Goal: Check status: Check status

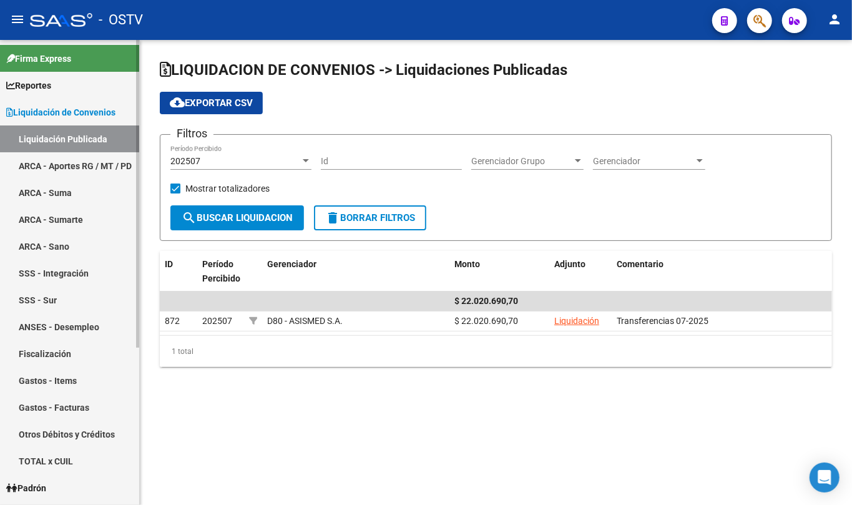
click at [99, 130] on link "Liquidación Publicada" at bounding box center [69, 138] width 139 height 27
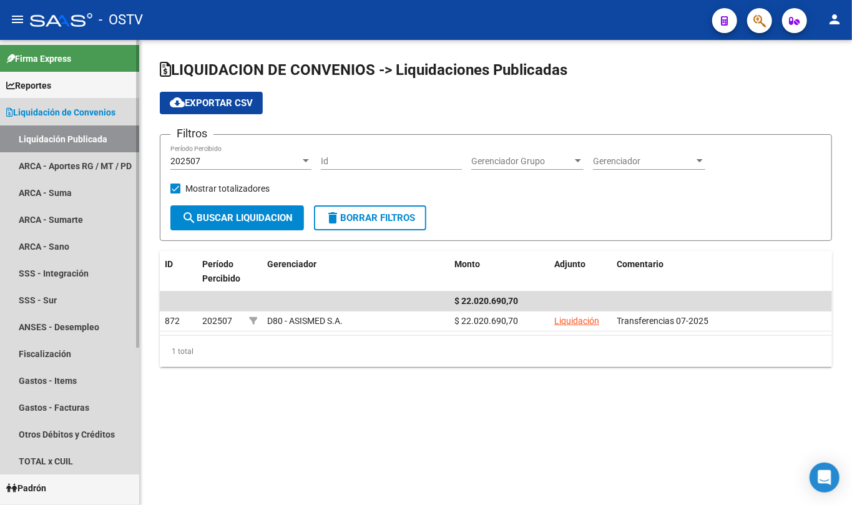
click at [95, 105] on span "Liquidación de Convenios" at bounding box center [60, 112] width 109 height 14
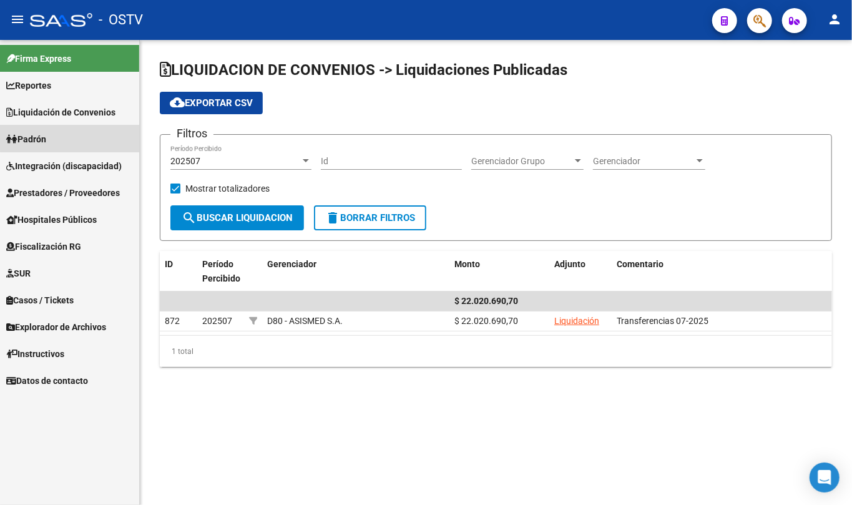
click at [71, 132] on link "Padrón" at bounding box center [69, 138] width 139 height 27
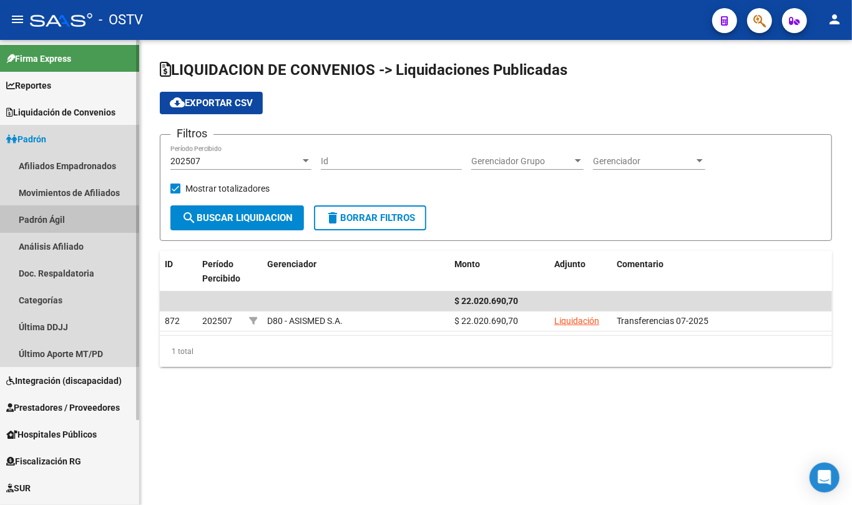
click at [60, 223] on link "Padrón Ágil" at bounding box center [69, 219] width 139 height 27
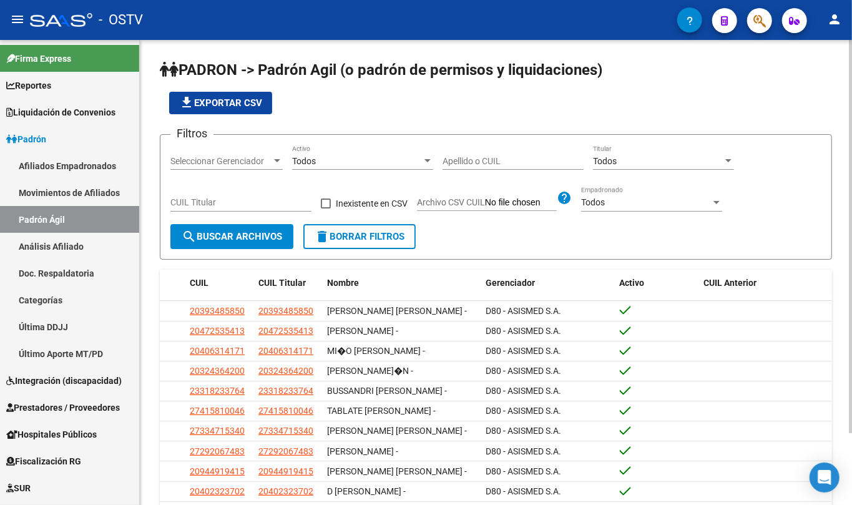
click at [517, 167] on div "Apellido o CUIL" at bounding box center [512, 157] width 141 height 25
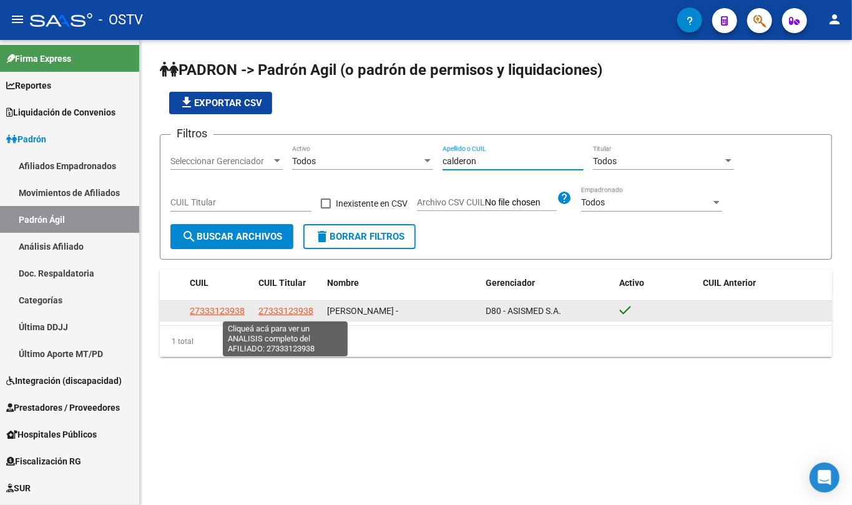
type input "calderon"
click at [282, 303] on datatable-body-cell "27333123938" at bounding box center [287, 310] width 69 height 19
click at [282, 310] on span "27333123938" at bounding box center [285, 311] width 55 height 10
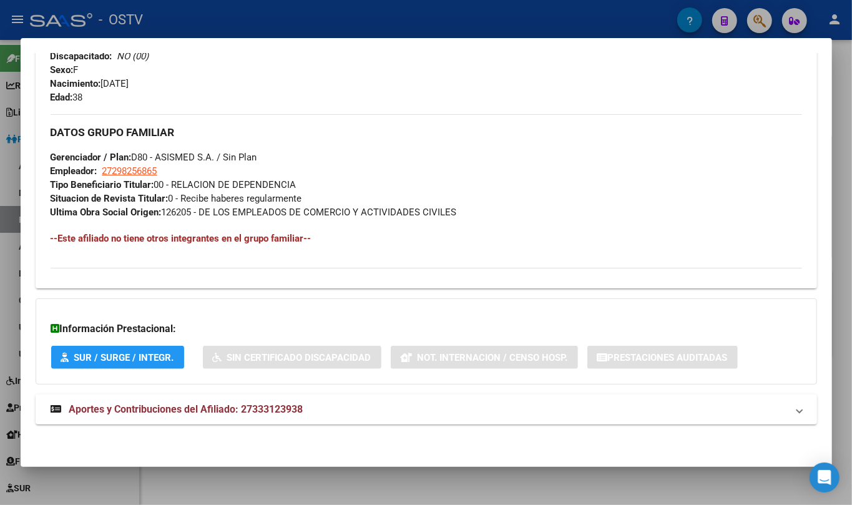
click at [267, 405] on span "Aportes y Contribuciones del Afiliado: 27333123938" at bounding box center [186, 409] width 234 height 12
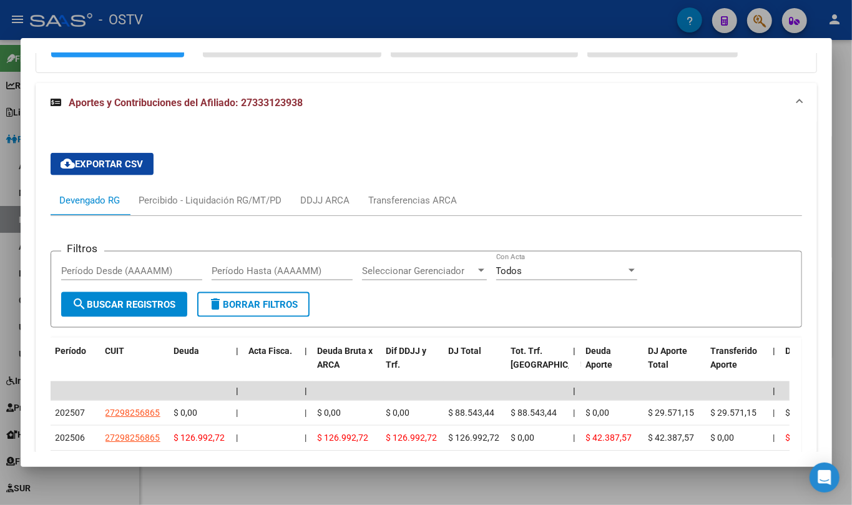
scroll to position [934, 0]
